Goal: Task Accomplishment & Management: Manage account settings

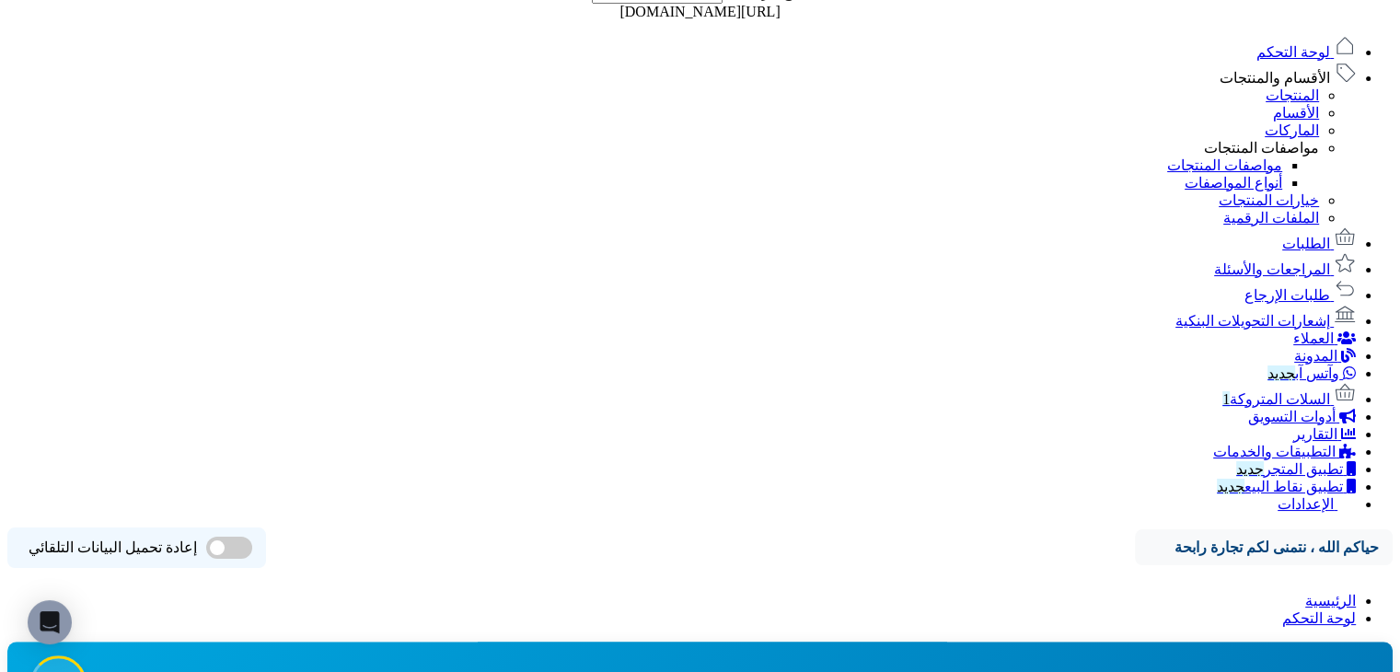
scroll to position [1007, 0]
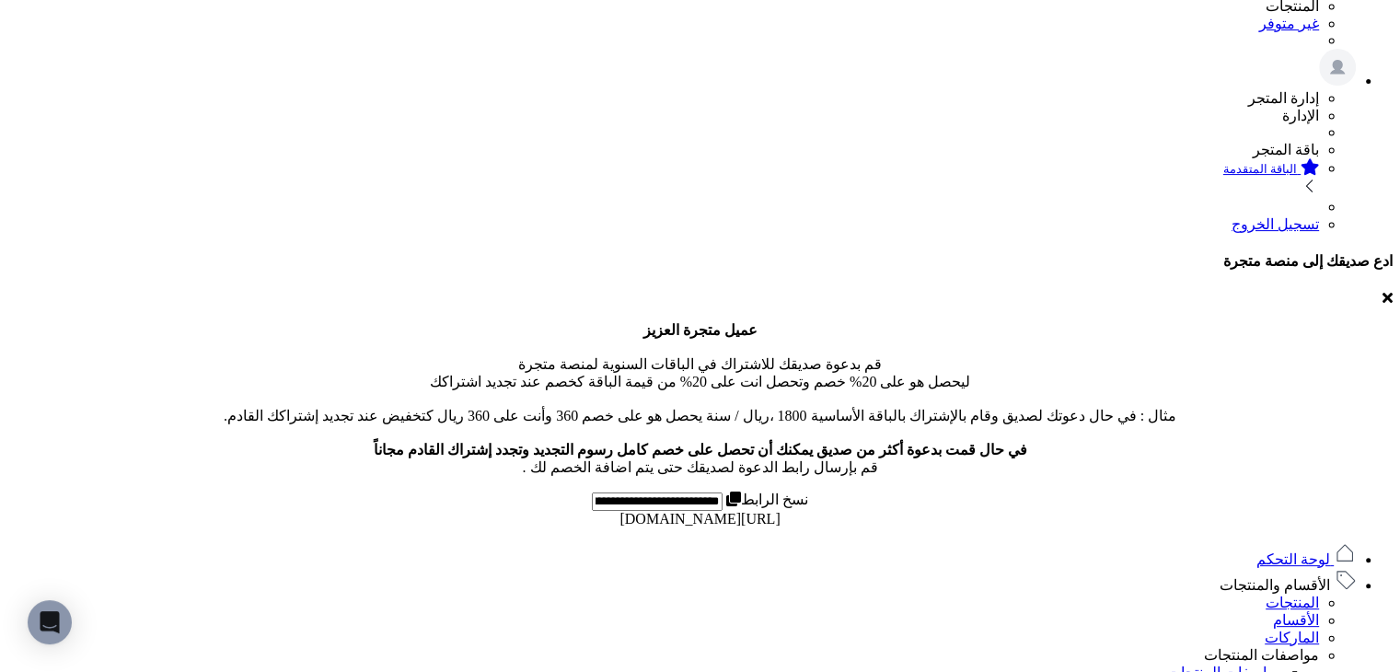
scroll to position [184, 0]
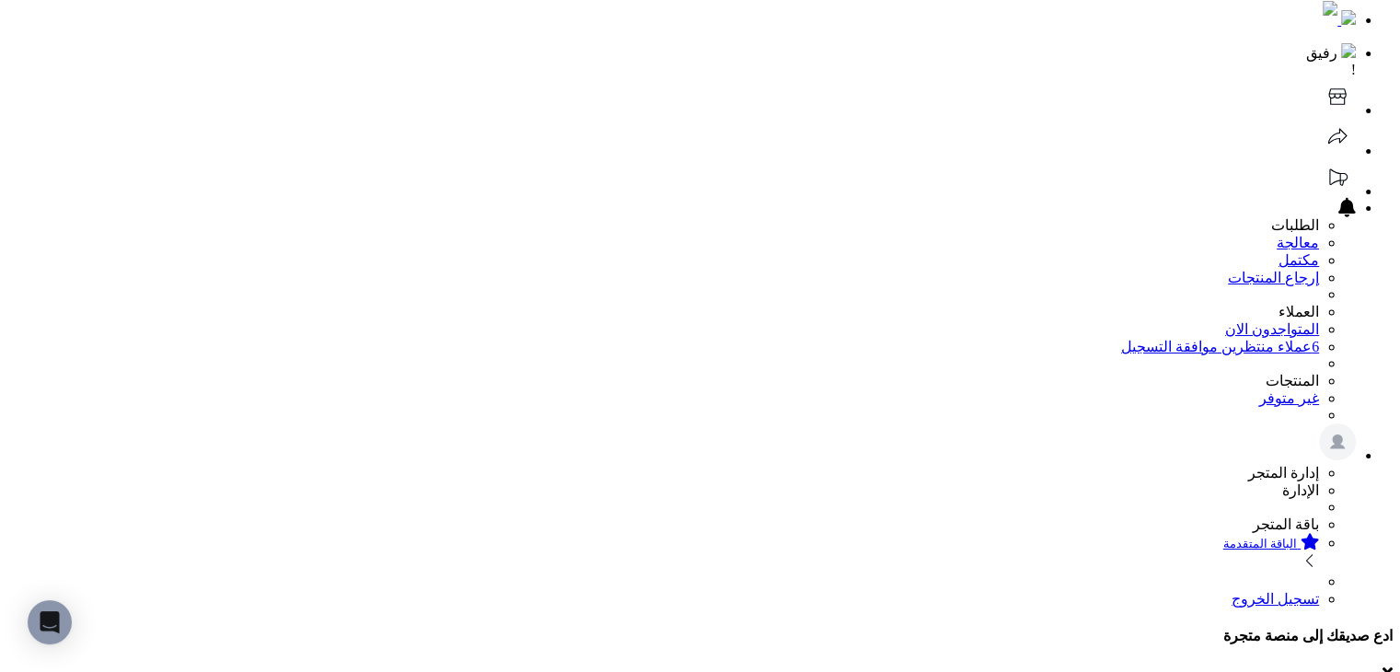
scroll to position [0, 0]
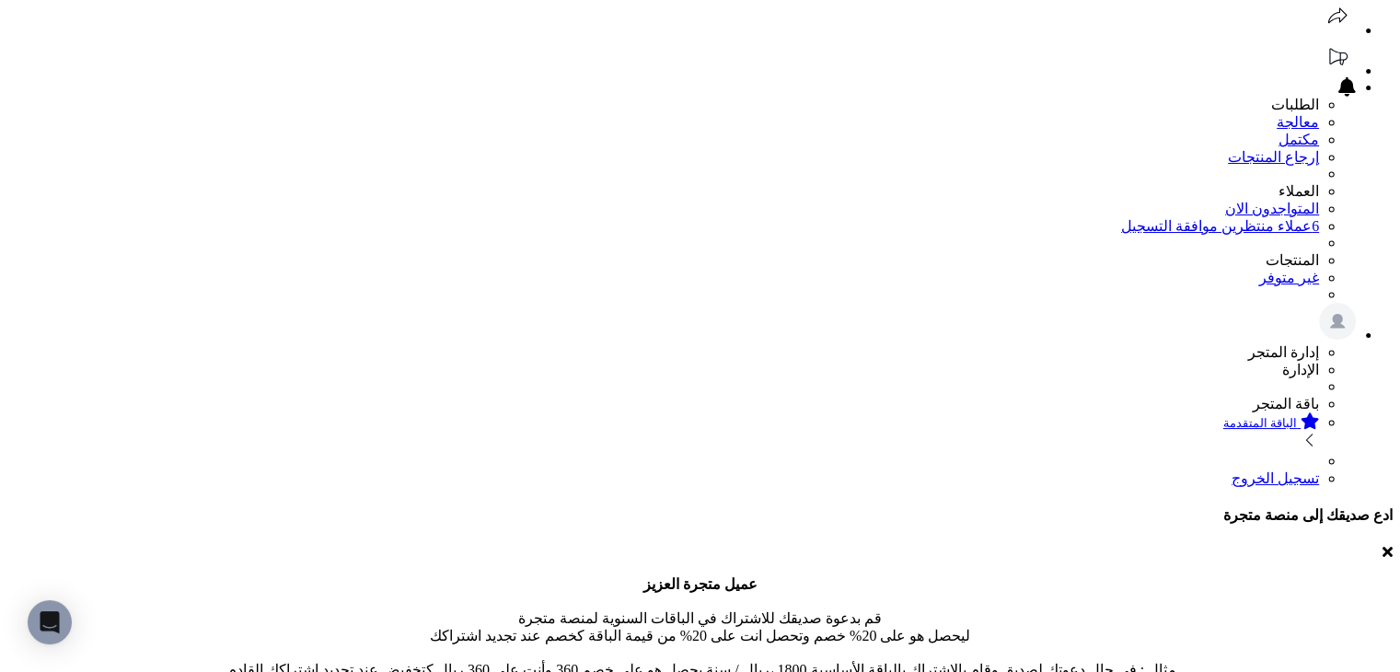
scroll to position [276, 0]
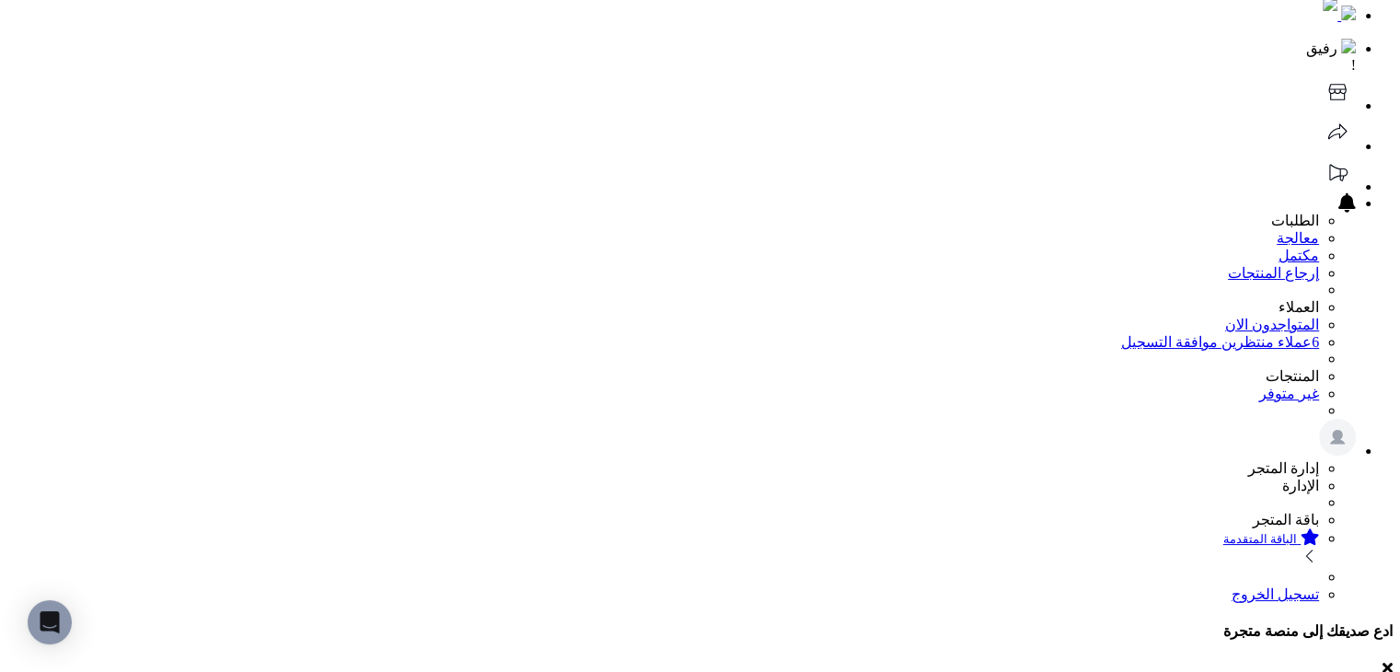
scroll to position [0, 0]
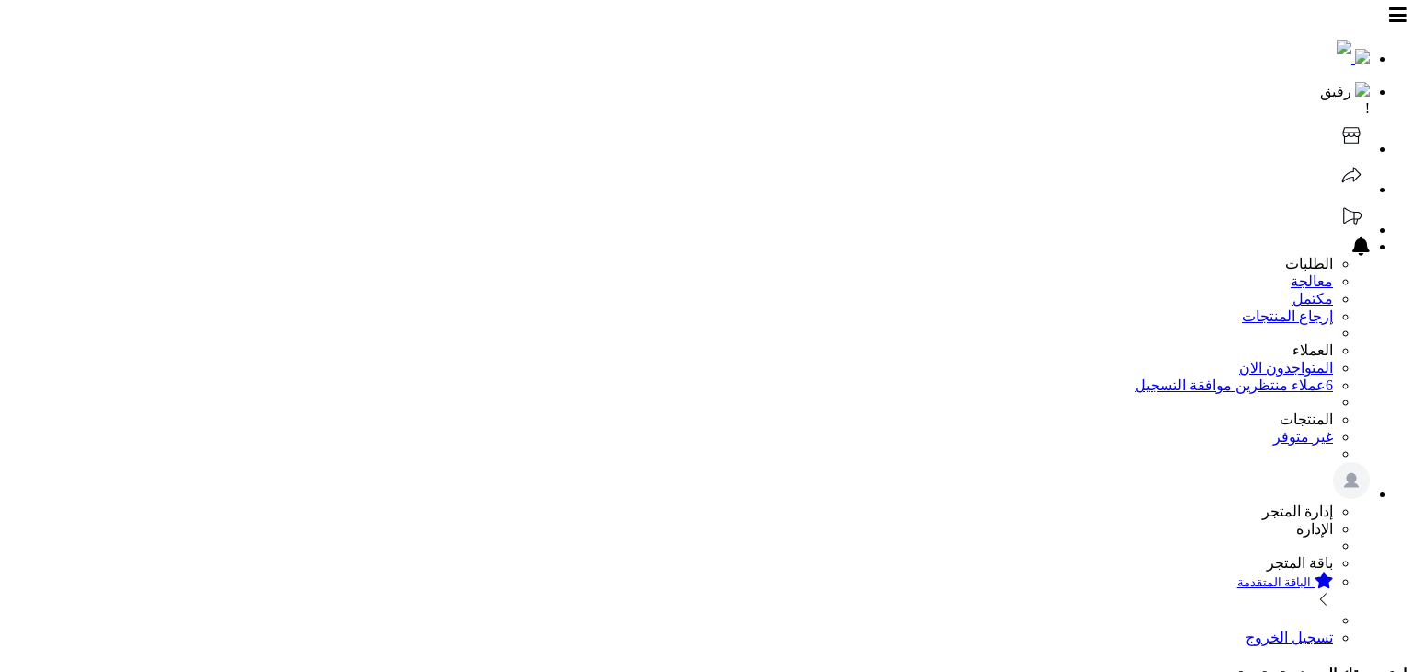
select select
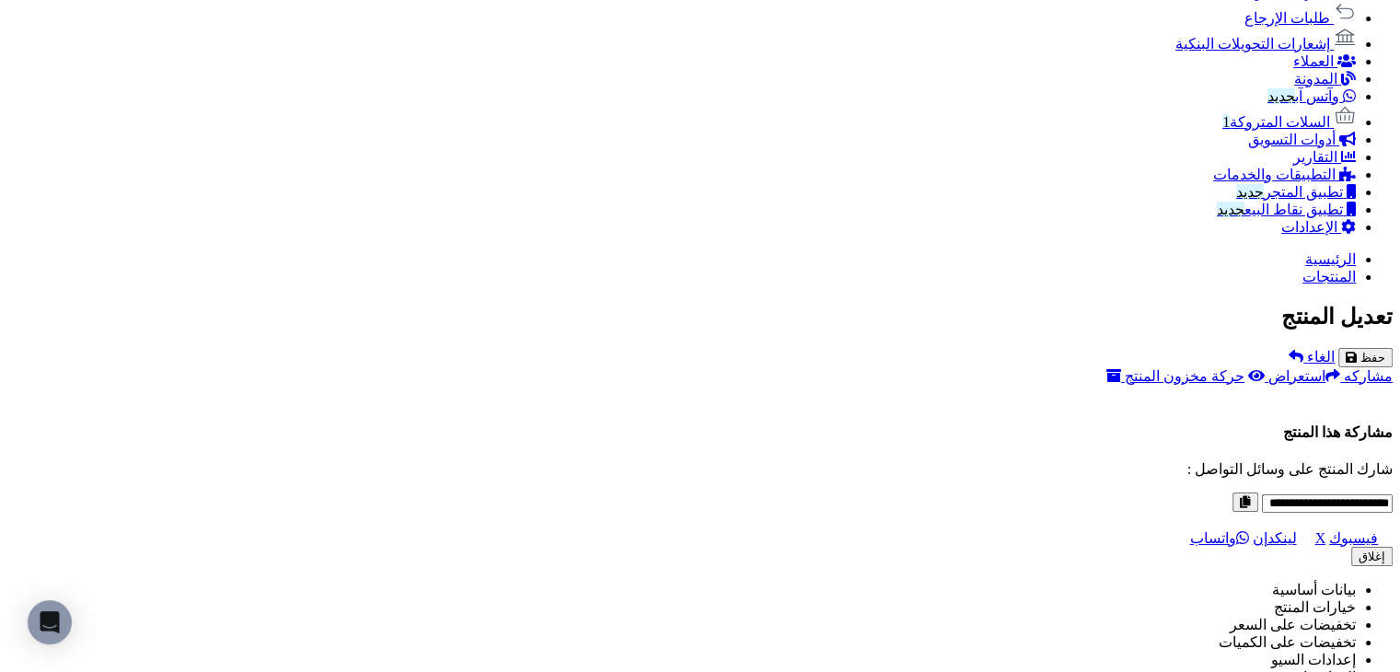
scroll to position [1423, 0]
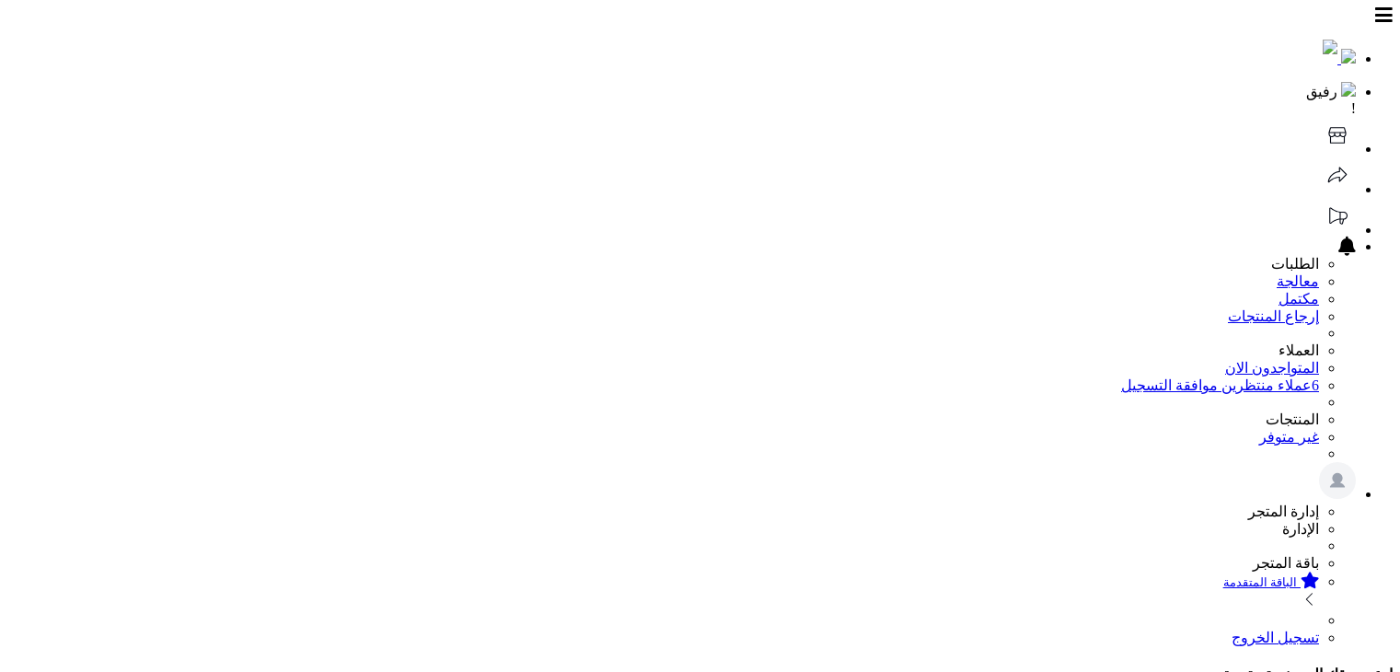
select select
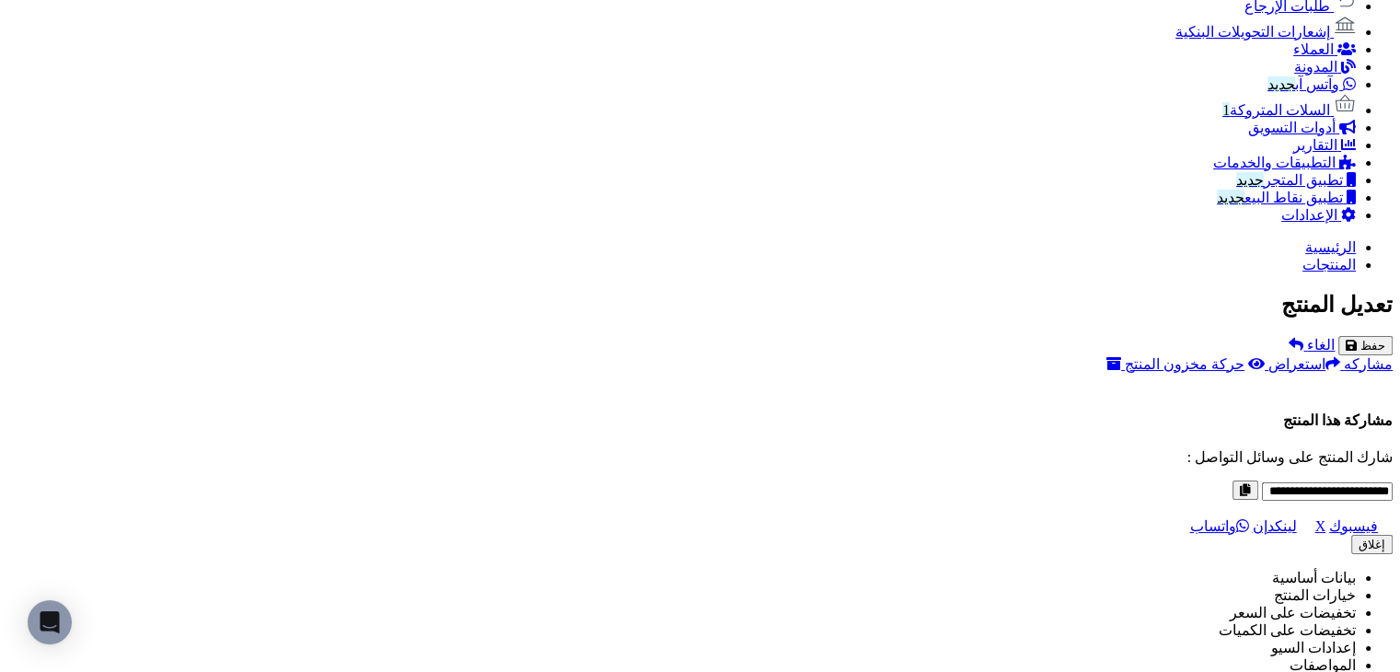
scroll to position [1238, 0]
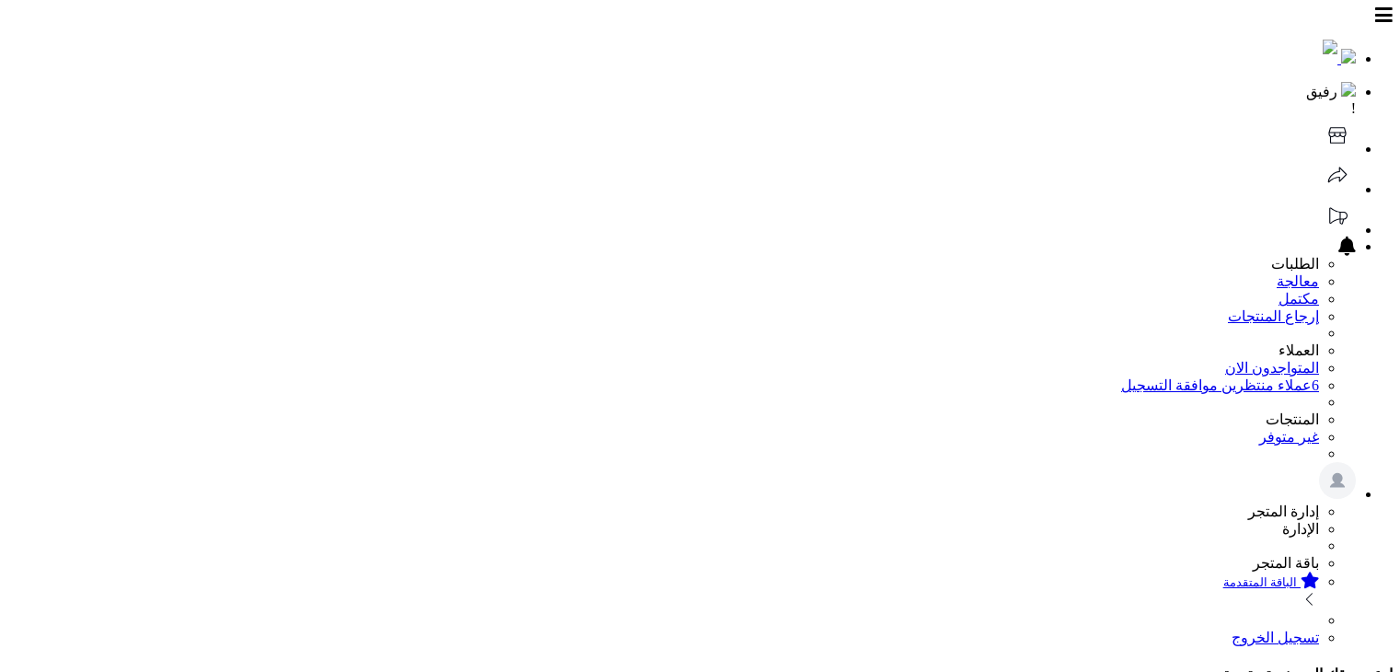
select select
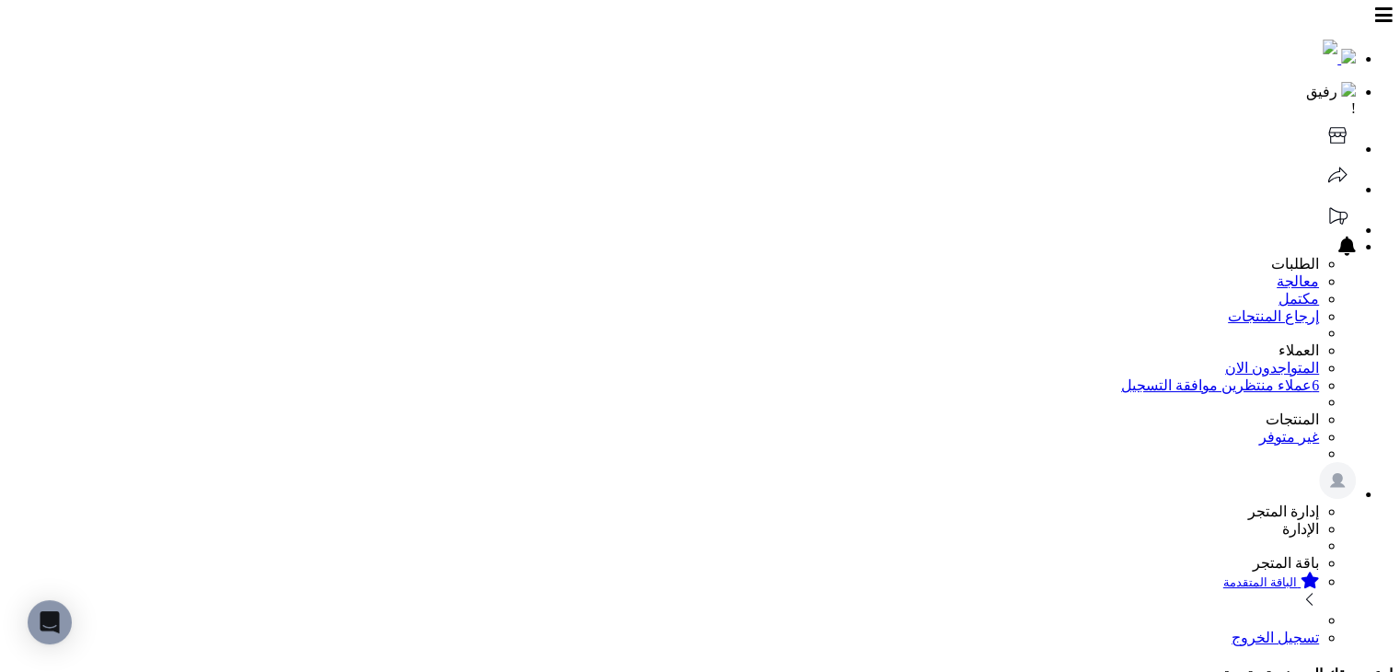
click at [1319, 117] on icon at bounding box center [1337, 135] width 37 height 37
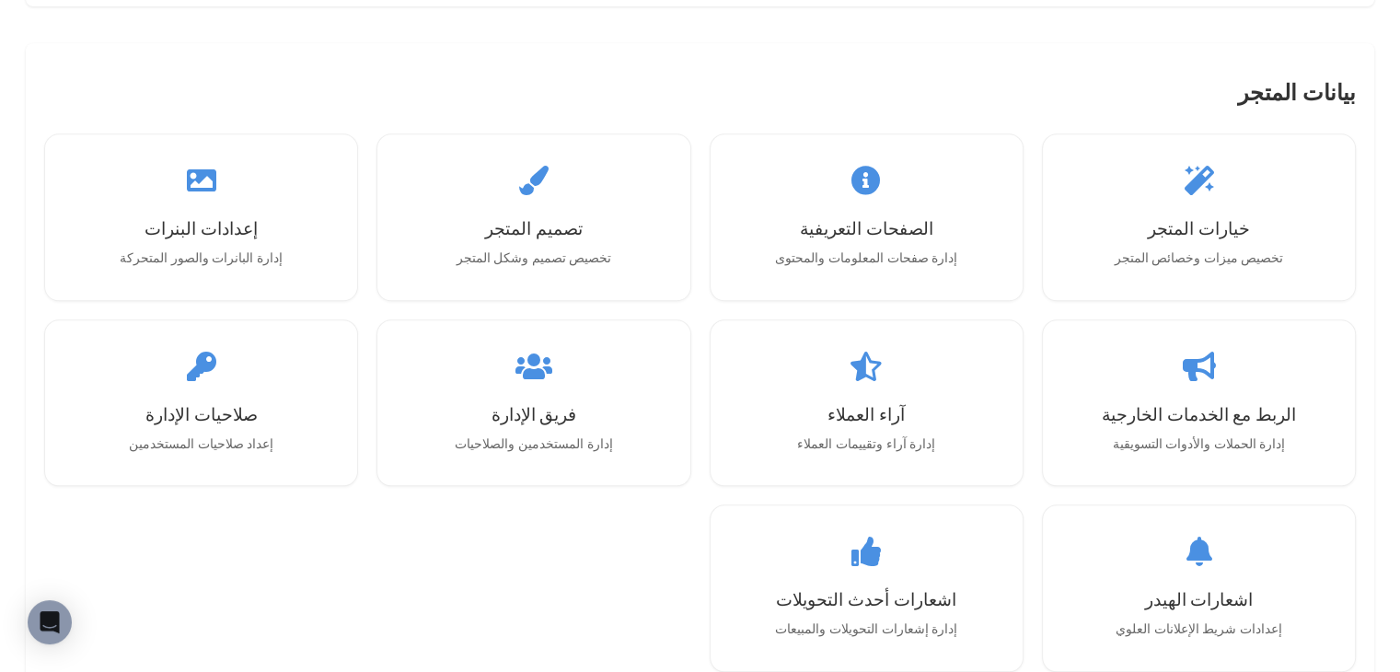
scroll to position [1934, 0]
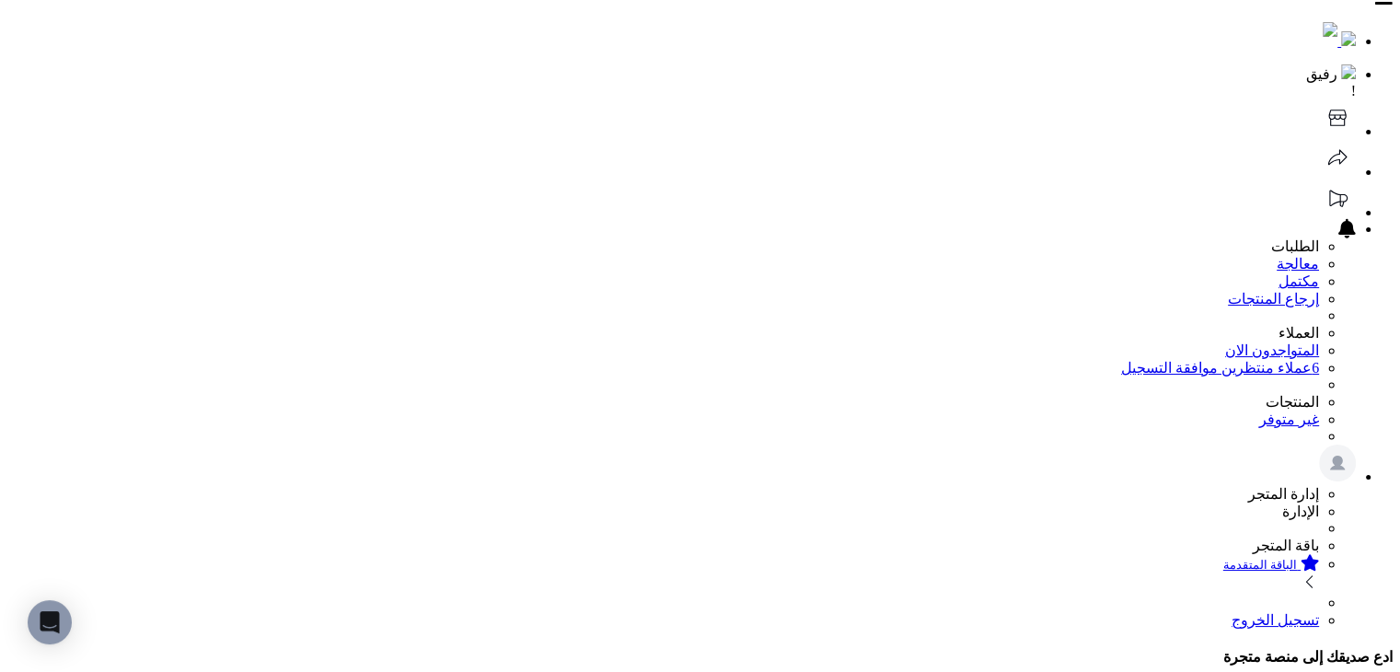
scroll to position [0, 0]
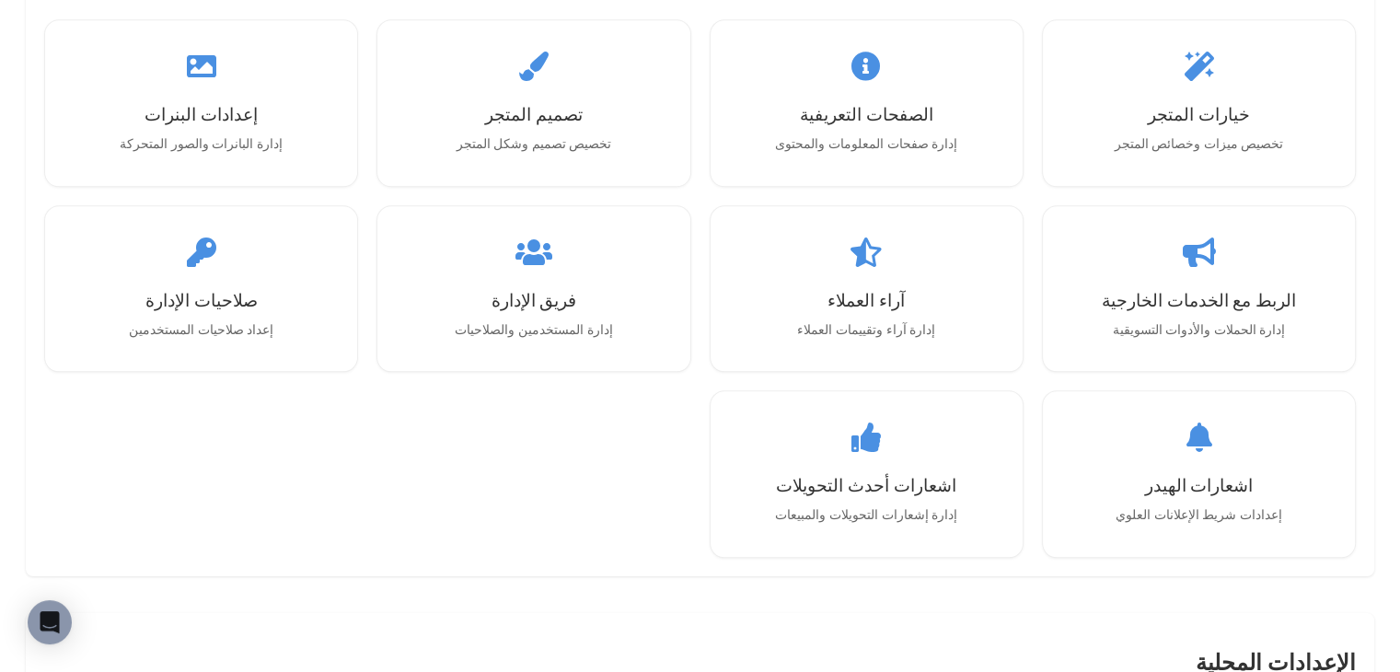
scroll to position [2287, 0]
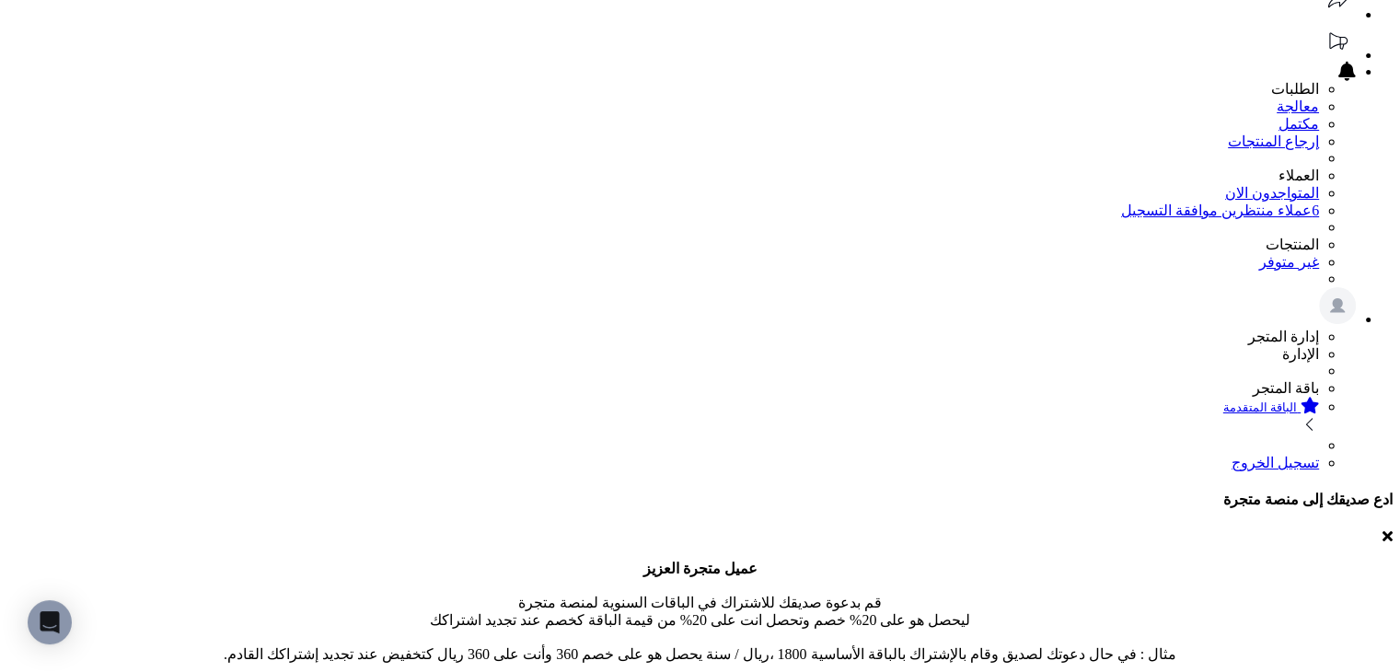
scroll to position [0, 0]
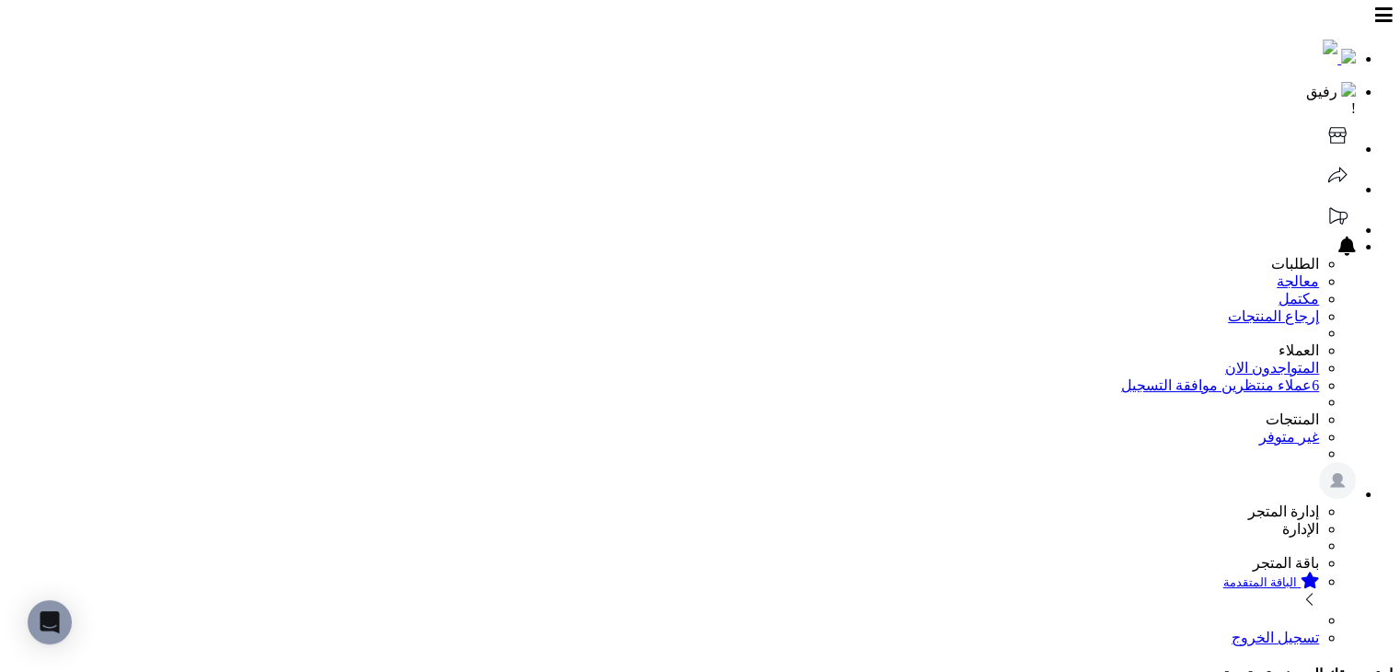
scroll to position [460, 0]
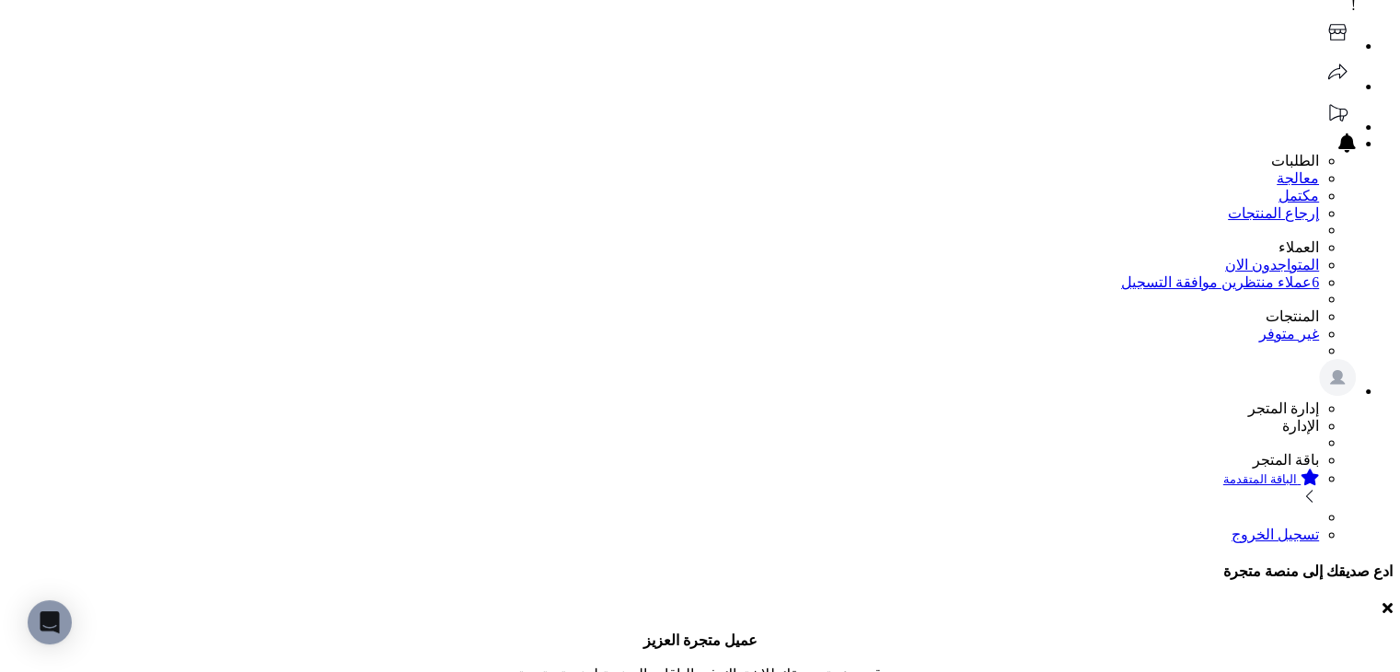
scroll to position [92, 0]
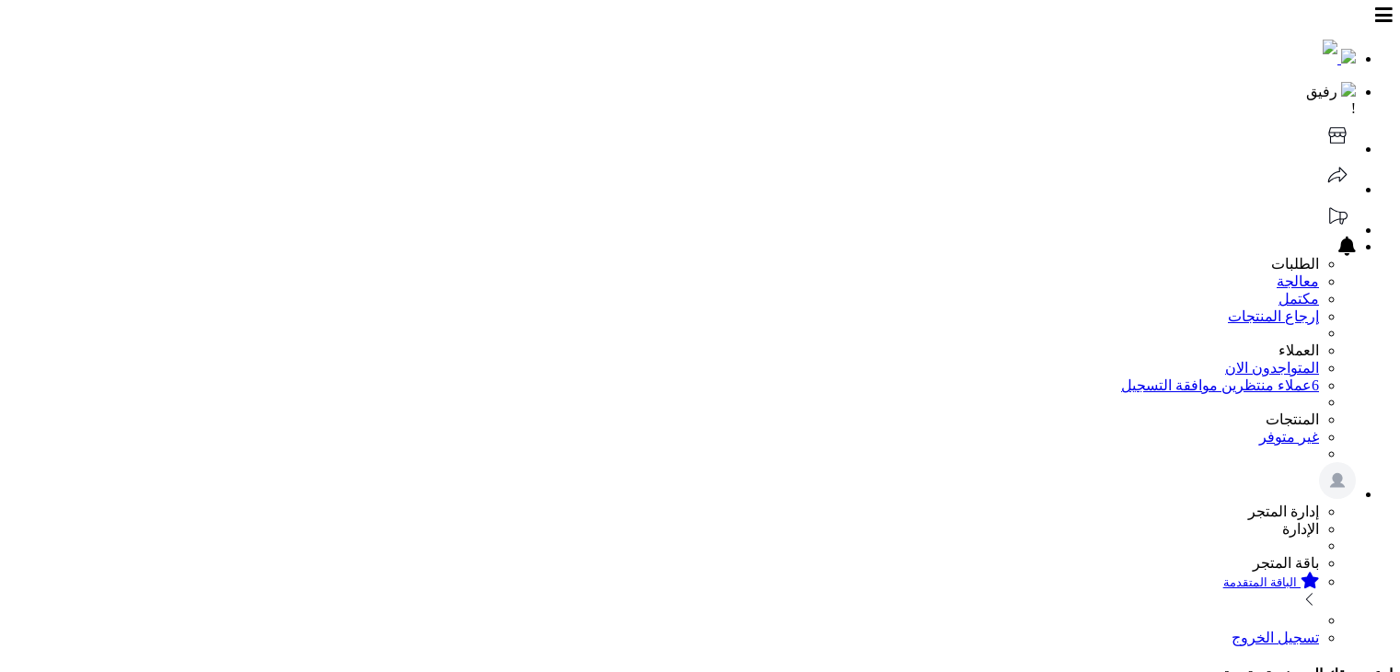
select select
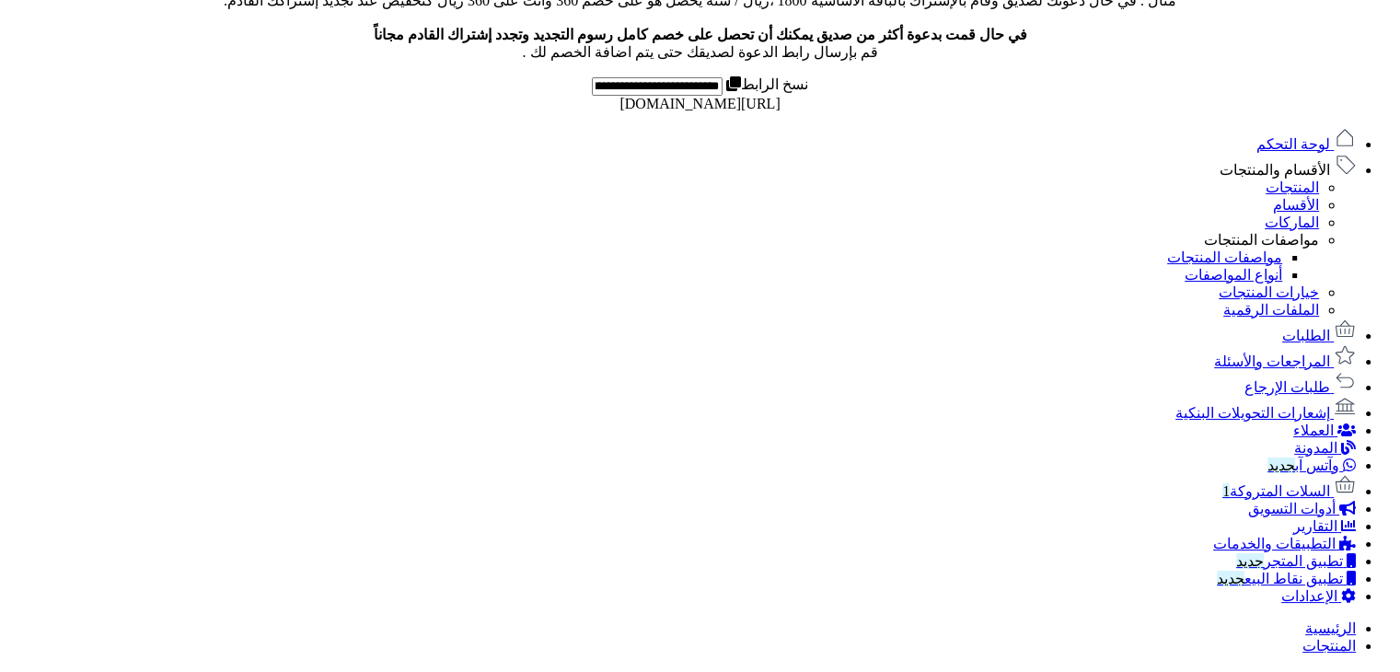
scroll to position [1289, 0]
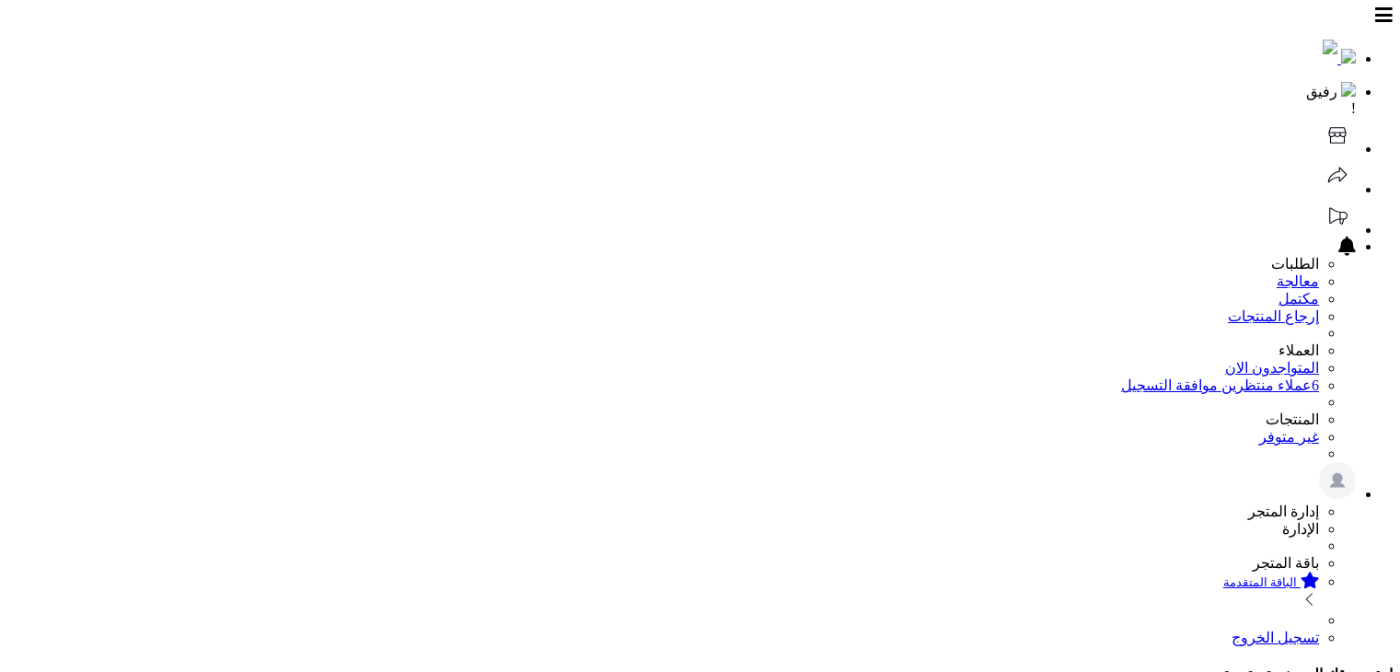
select select
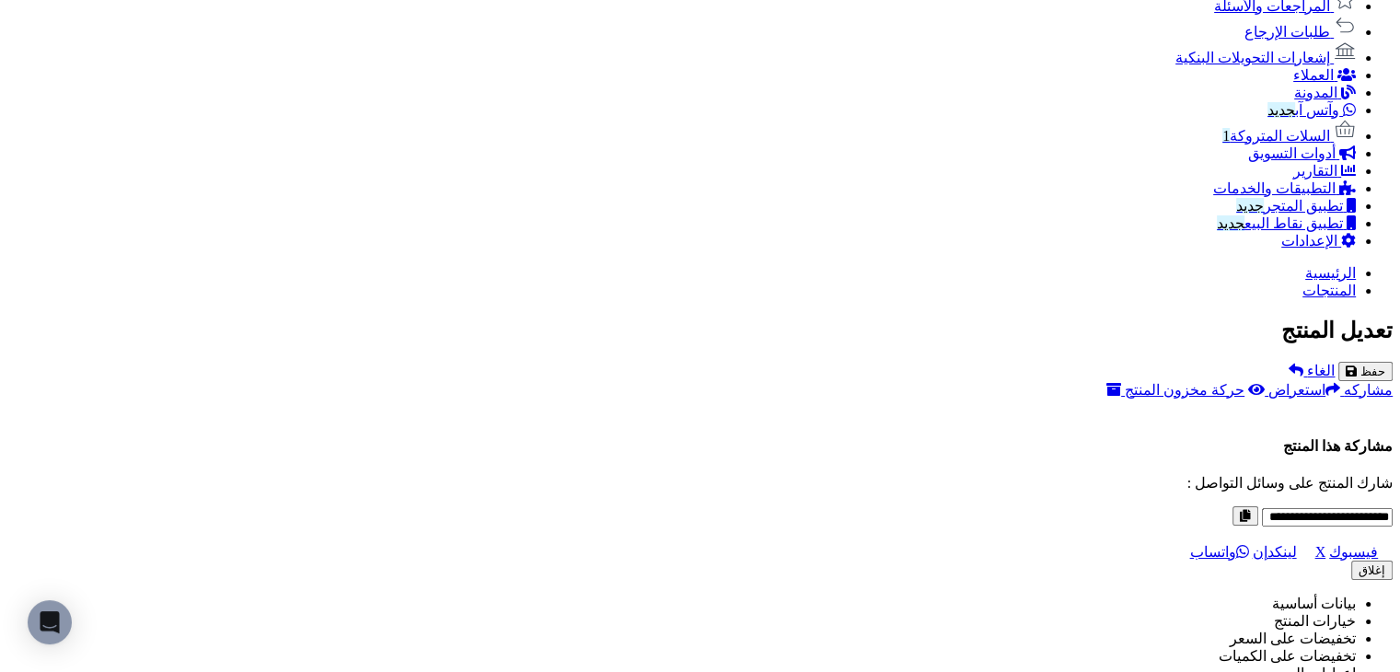
scroll to position [947, 0]
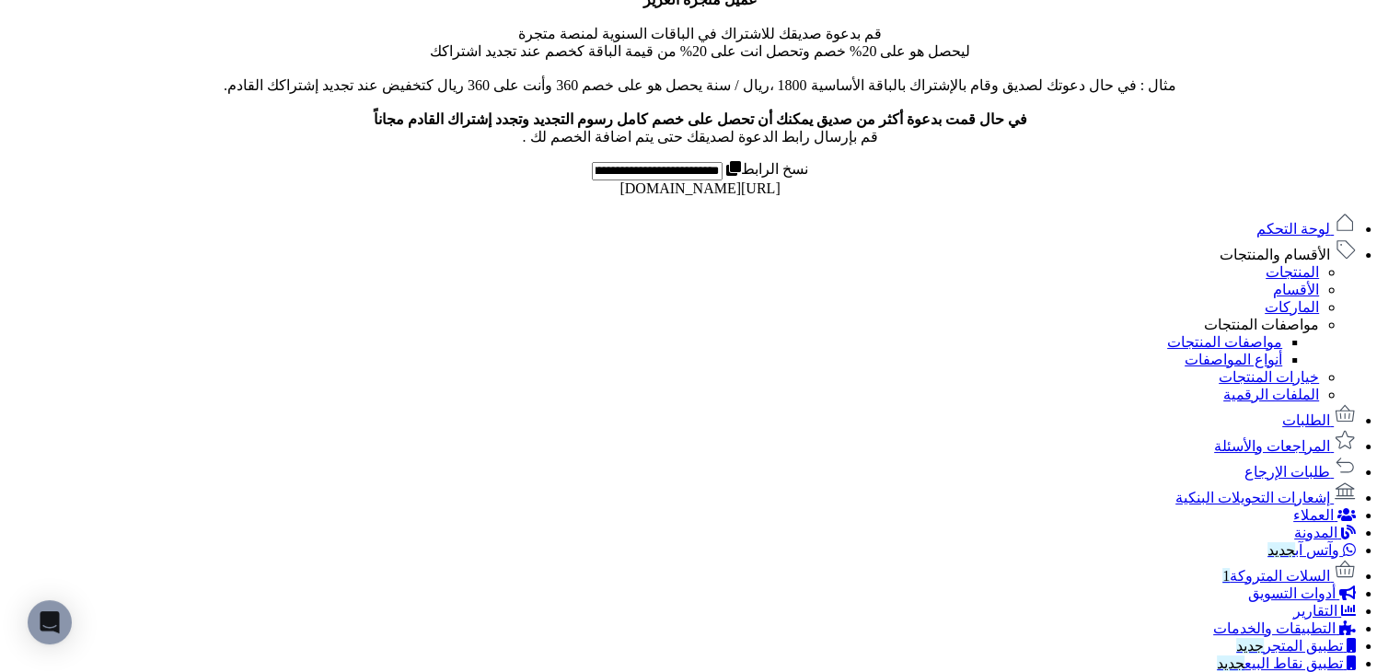
scroll to position [537, 0]
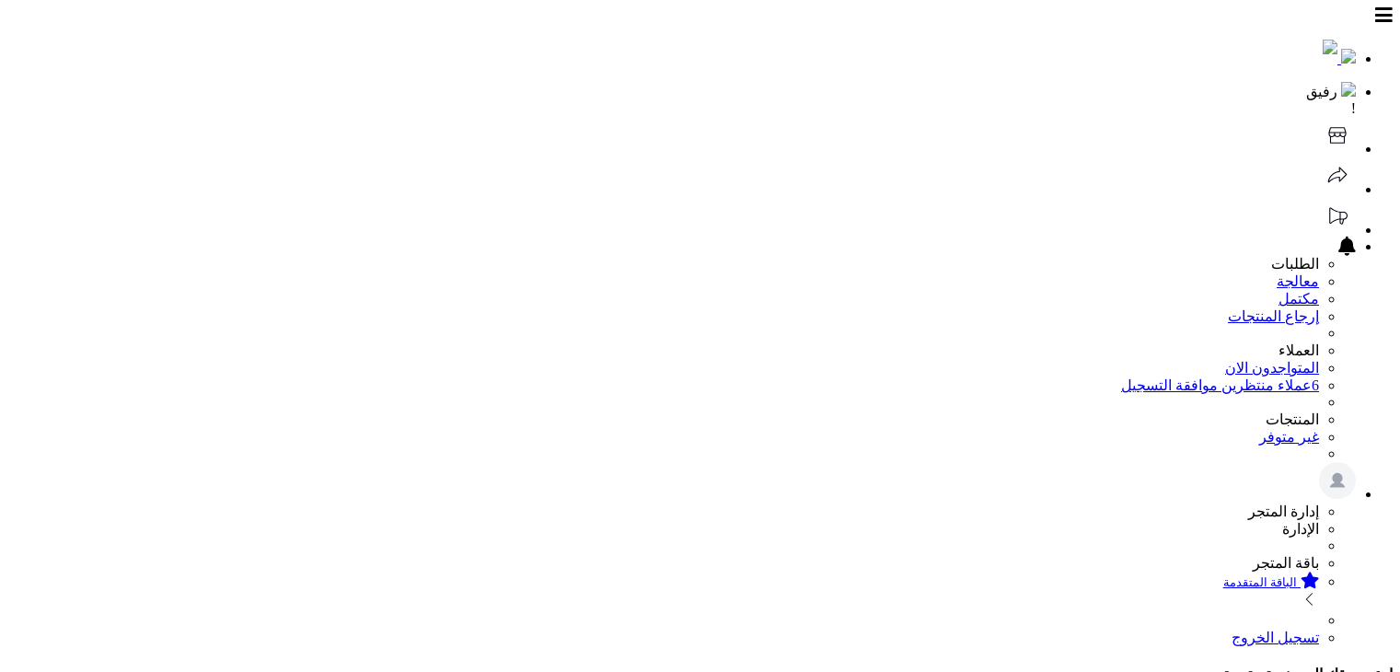
select select
type input "******"
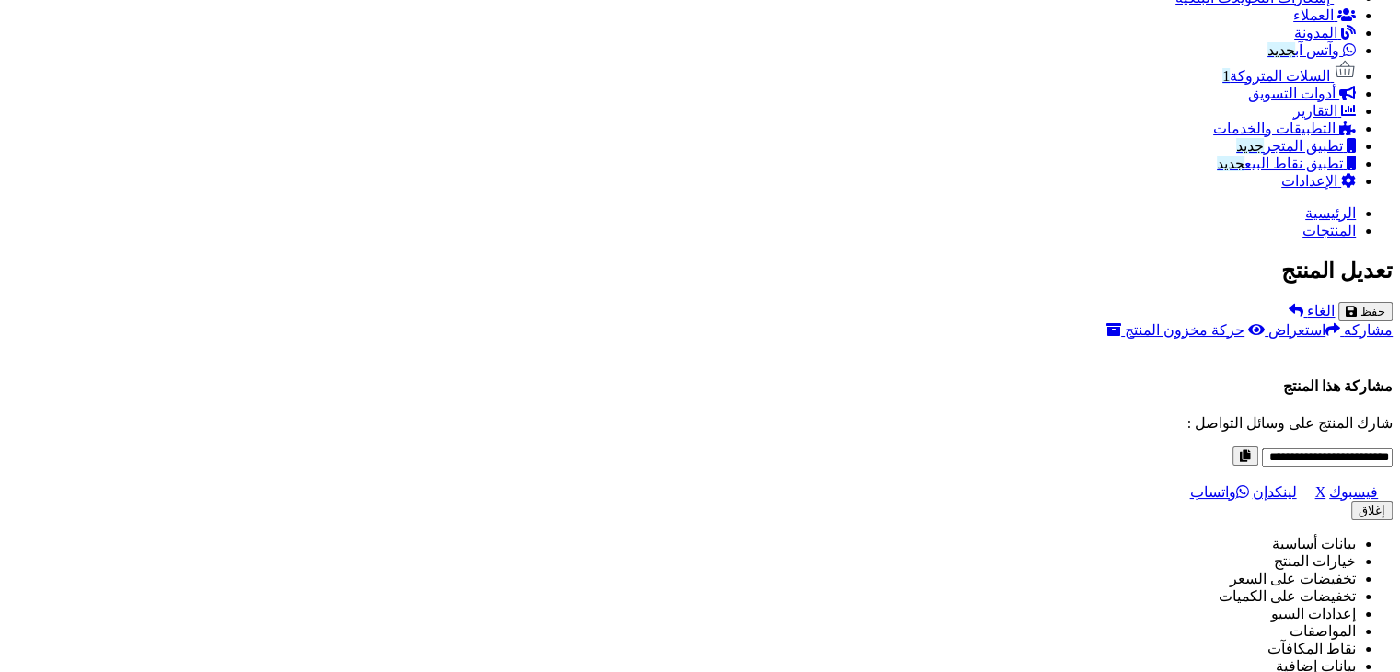
scroll to position [1238, 0]
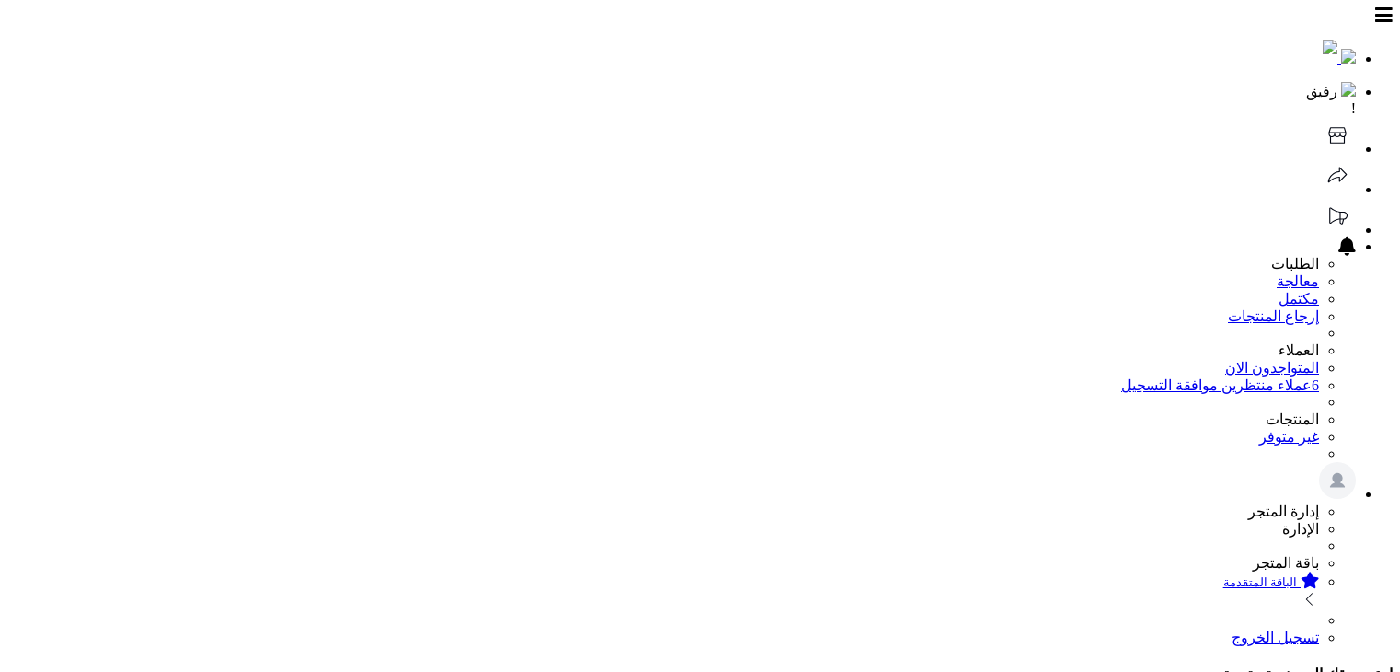
select select
type input "******"
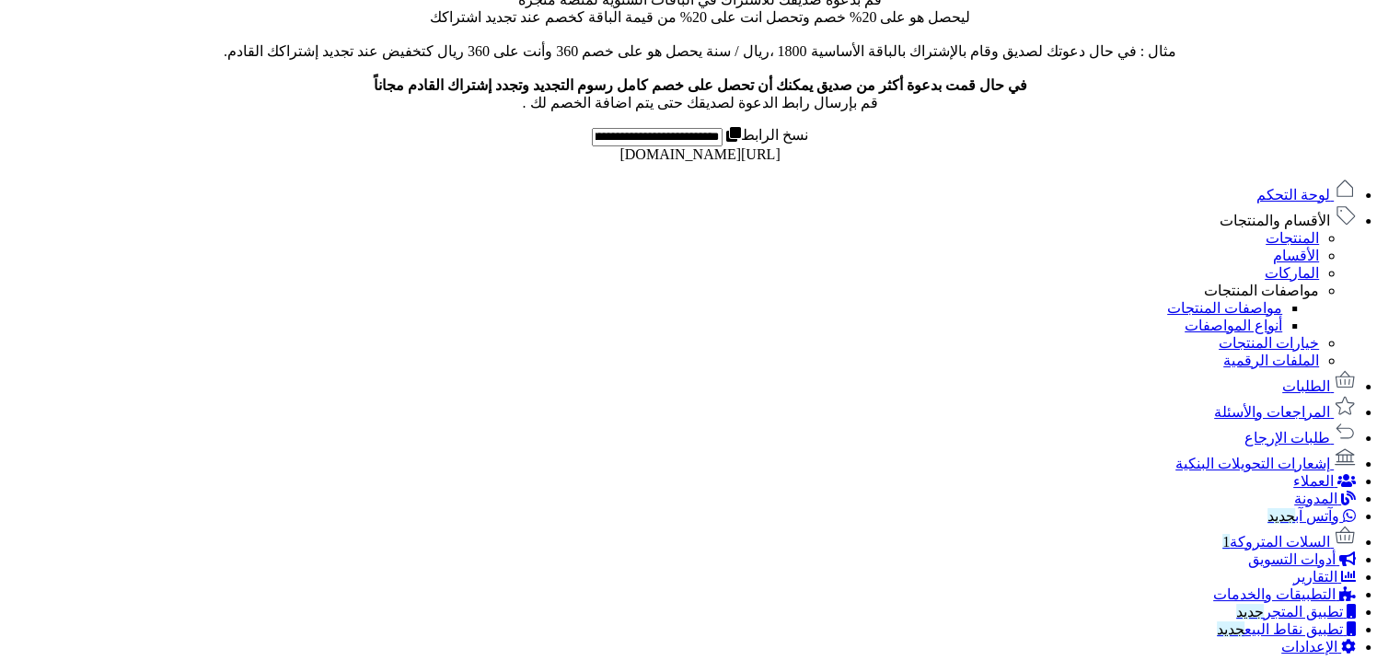
scroll to position [1238, 0]
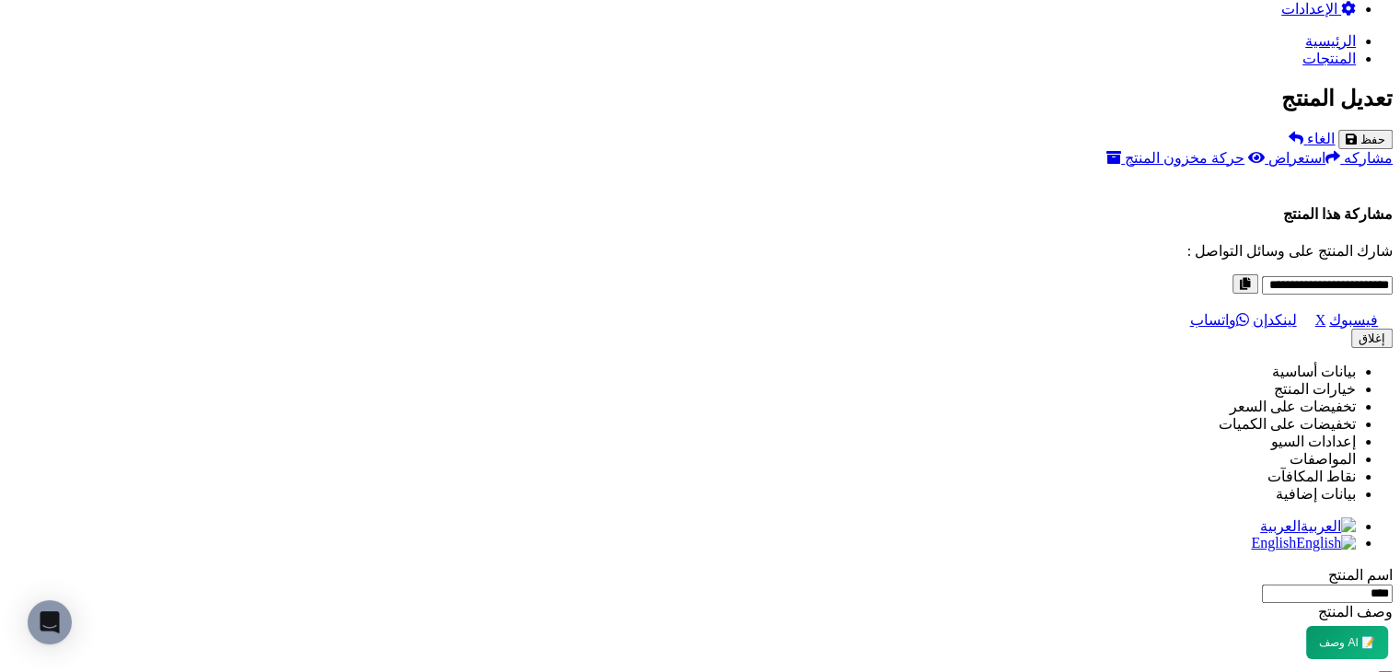
scroll to position [1515, 0]
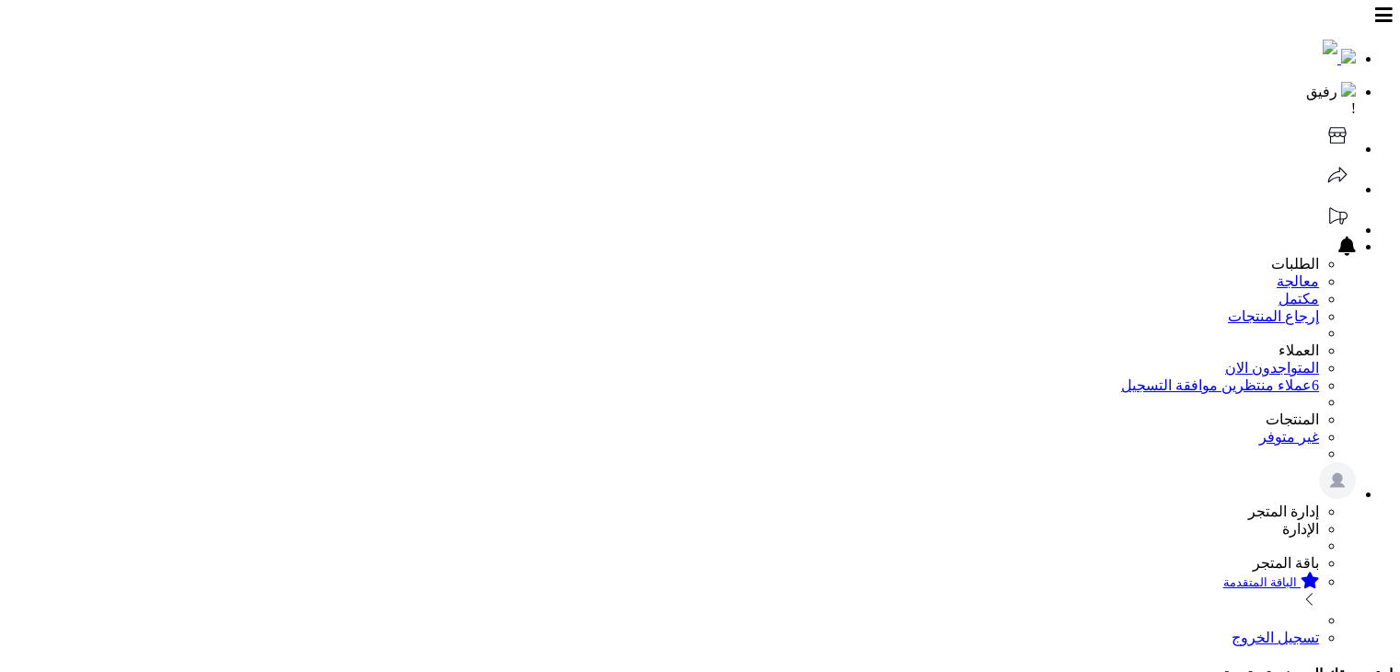
select select
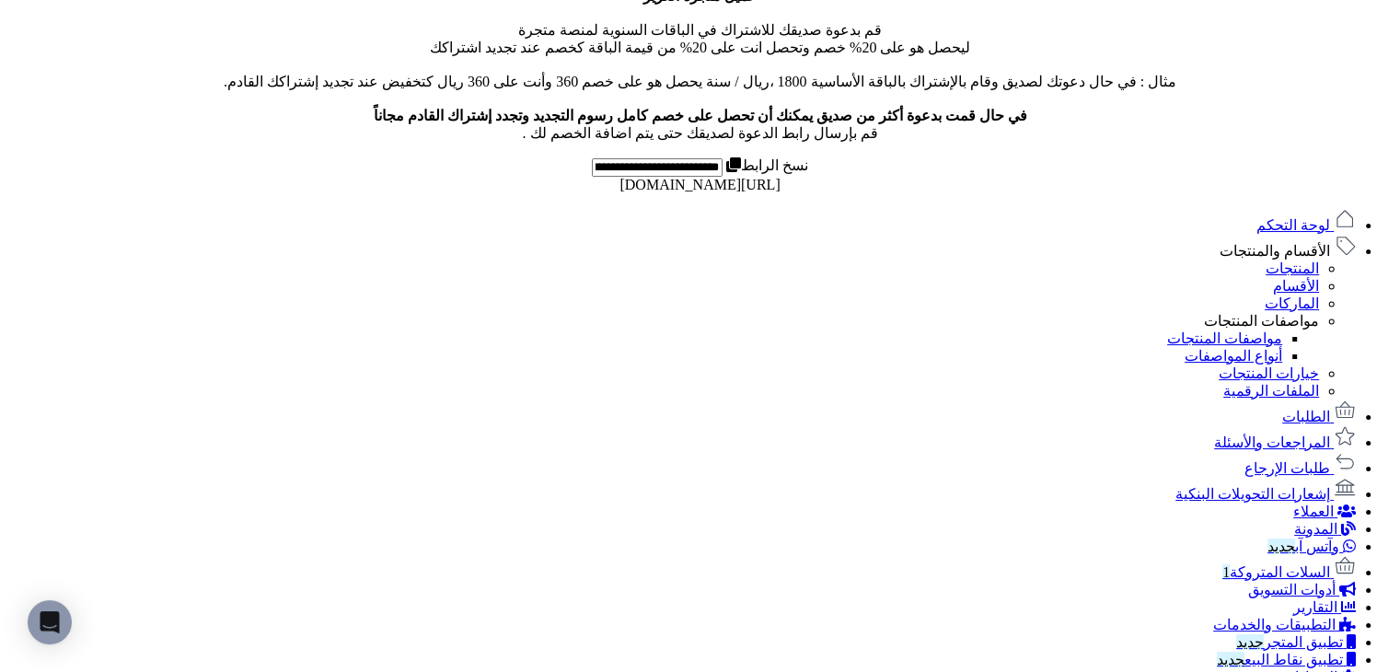
scroll to position [502, 0]
